Goal: Task Accomplishment & Management: Use online tool/utility

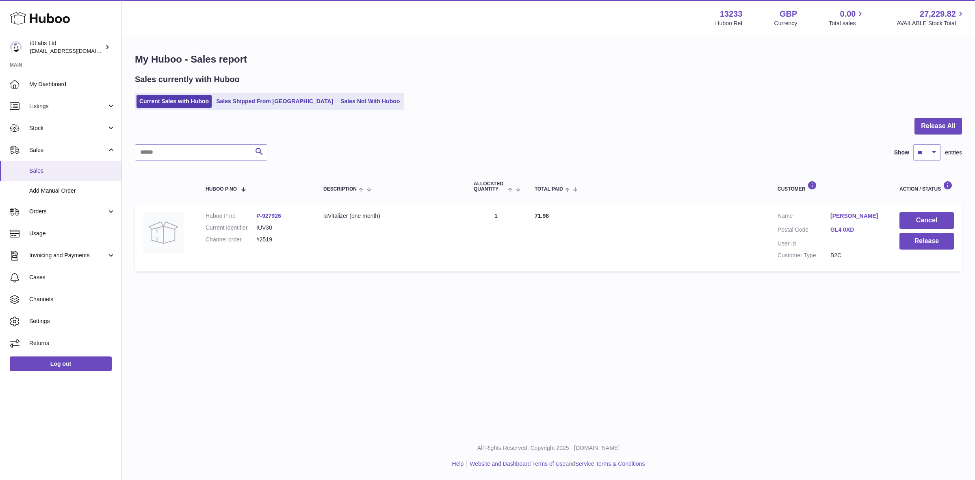
click at [78, 168] on span "Sales" at bounding box center [72, 171] width 86 height 8
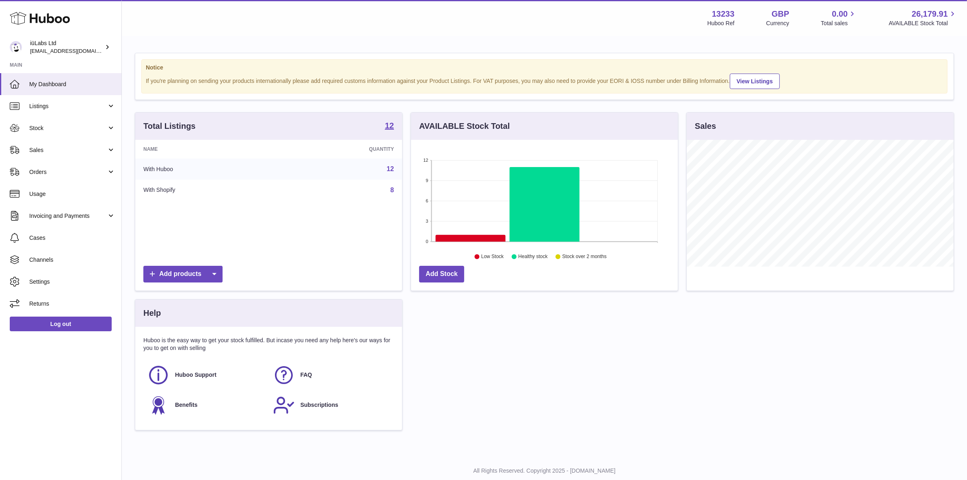
scroll to position [126, 267]
click at [59, 156] on link "Sales" at bounding box center [60, 150] width 121 height 22
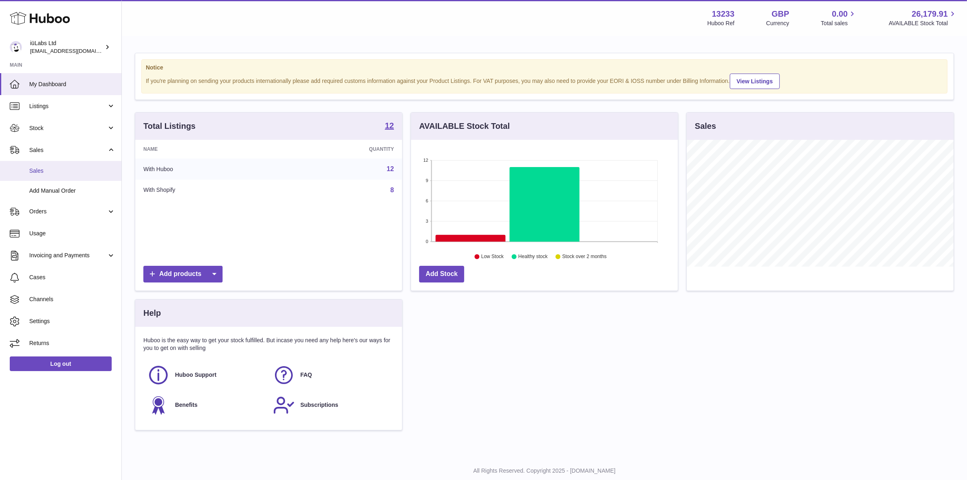
click at [66, 174] on link "Sales" at bounding box center [60, 171] width 121 height 20
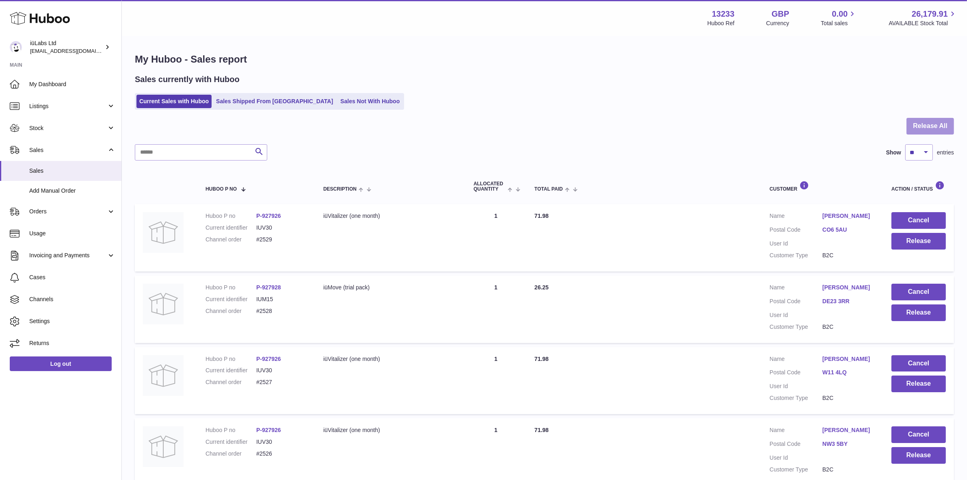
click at [934, 119] on button "Release All" at bounding box center [930, 126] width 48 height 17
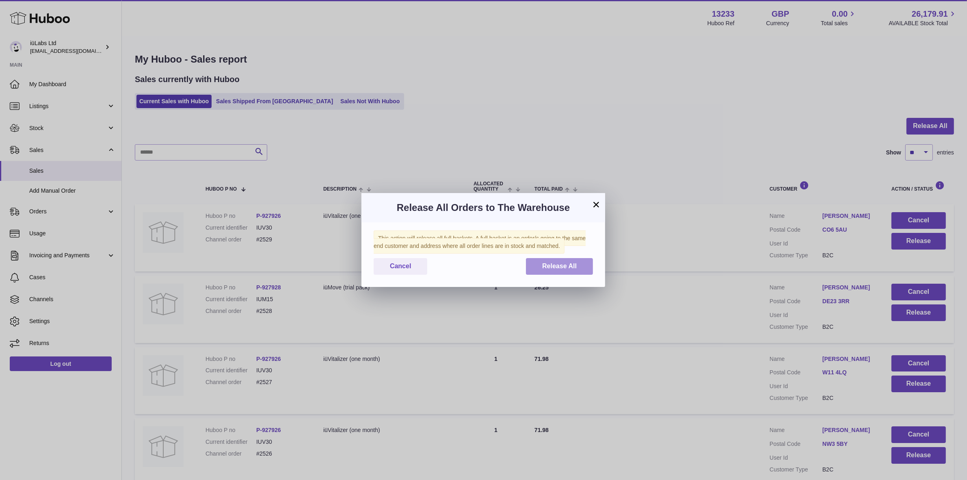
click at [553, 272] on button "Release All" at bounding box center [559, 266] width 67 height 17
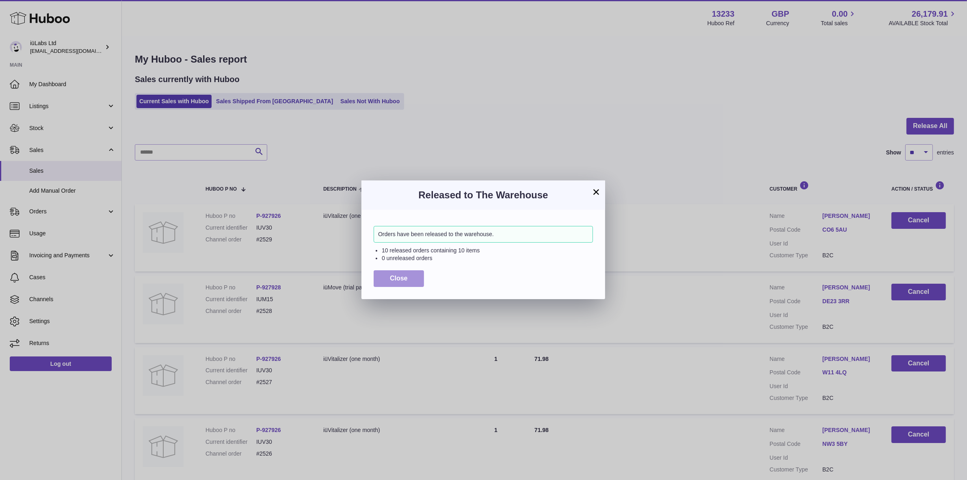
click at [400, 283] on button "Close" at bounding box center [399, 278] width 50 height 17
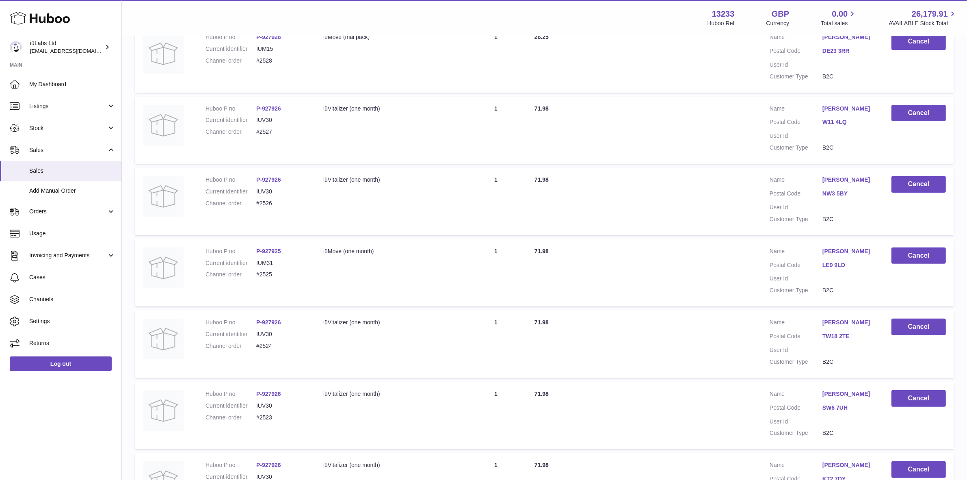
scroll to position [254, 0]
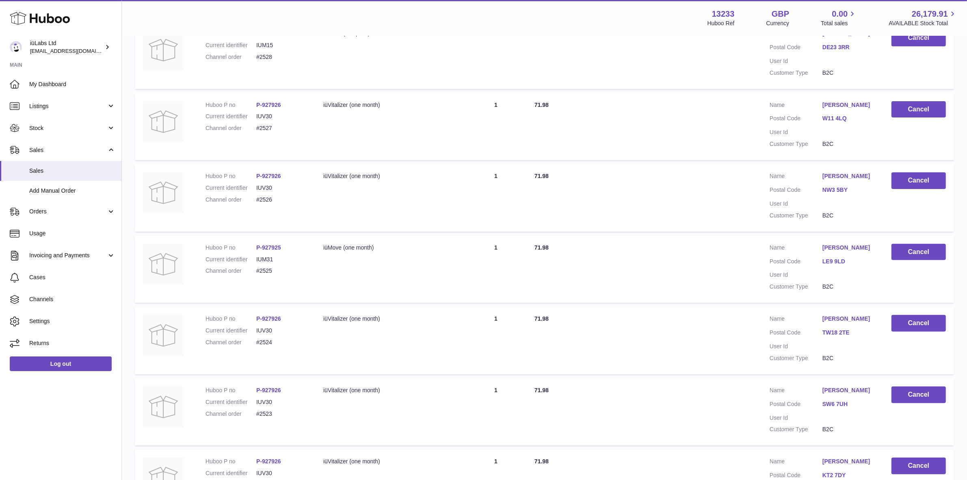
drag, startPoint x: 805, startPoint y: 251, endPoint x: 866, endPoint y: 244, distance: 61.3
click at [870, 244] on dl "Customer Name [PERSON_NAME] Postal Code LE9 9LD User Id Customer Type B2C" at bounding box center [823, 269] width 106 height 51
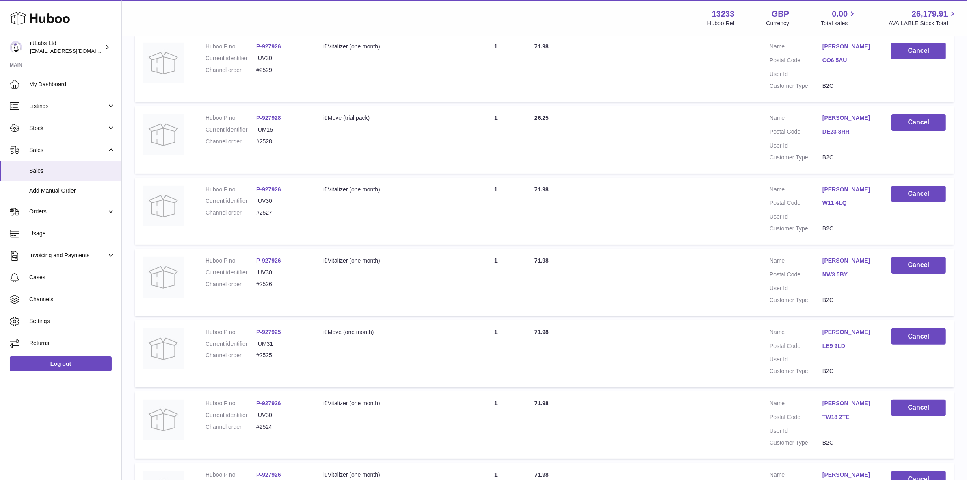
scroll to position [0, 0]
